Goal: Navigation & Orientation: Find specific page/section

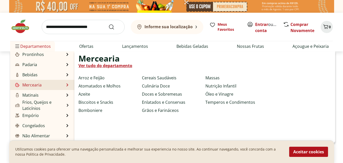
scroll to position [51, 0]
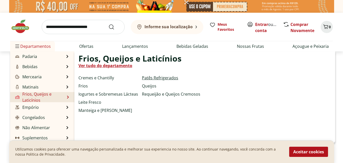
click at [152, 77] on link "Patês Refrigerados" at bounding box center [160, 78] width 36 height 6
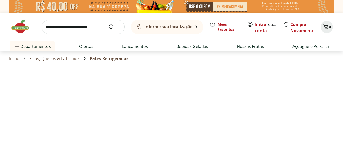
select select "**********"
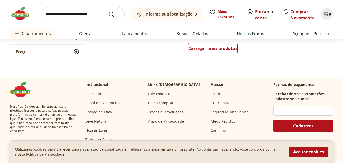
scroll to position [356, 0]
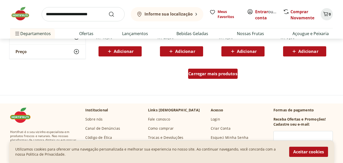
click at [202, 76] on span "Carregar mais produtos" at bounding box center [212, 74] width 49 height 4
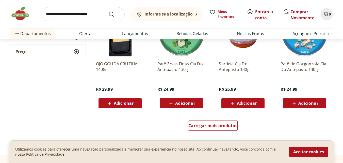
scroll to position [660, 0]
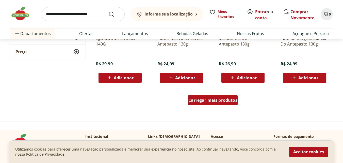
click at [217, 99] on span "Carregar mais produtos" at bounding box center [212, 100] width 49 height 4
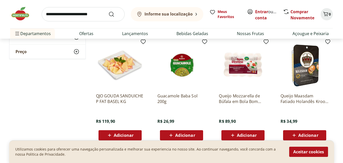
scroll to position [711, 0]
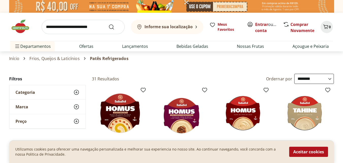
click at [183, 26] on b "Informe sua localização" at bounding box center [169, 27] width 48 height 6
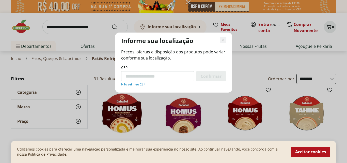
click at [223, 40] on icon "Fechar modal de regionalização" at bounding box center [223, 40] width 6 height 6
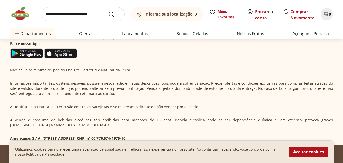
scroll to position [940, 0]
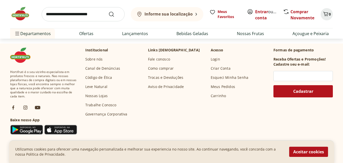
click at [102, 96] on link "Nossas Lojas" at bounding box center [96, 95] width 22 height 5
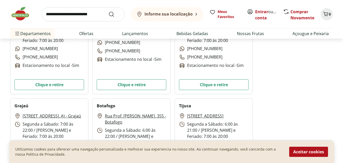
scroll to position [152, 0]
